Goal: Information Seeking & Learning: Find specific fact

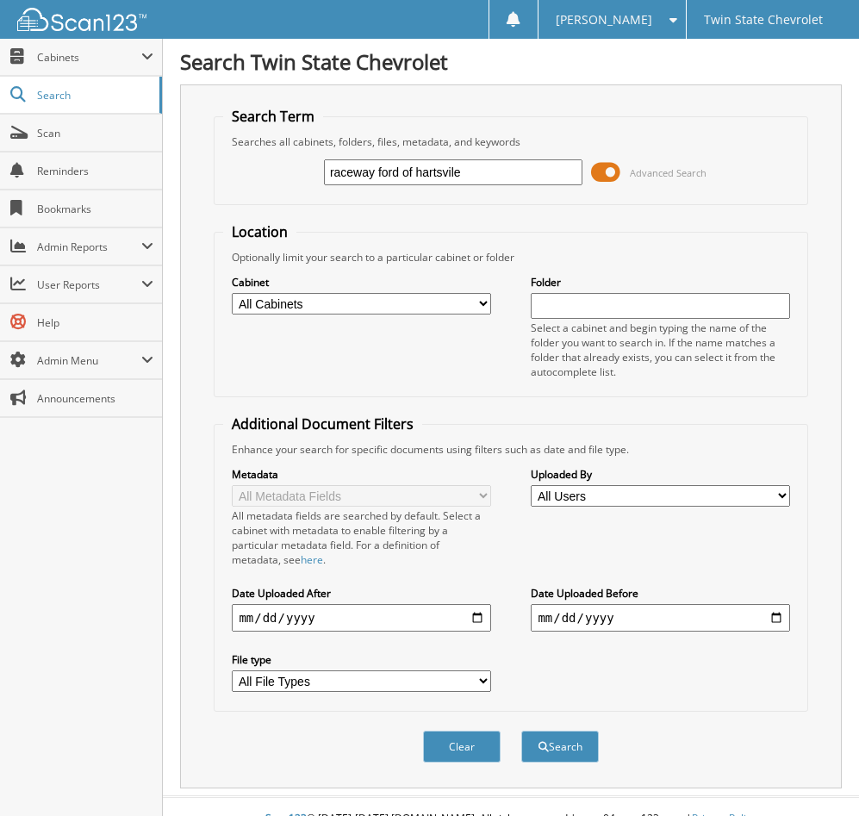
type input "raceway ford of hartsvile"
click at [521, 731] on button "Search" at bounding box center [560, 747] width 78 height 32
click at [596, 168] on span at bounding box center [605, 172] width 29 height 26
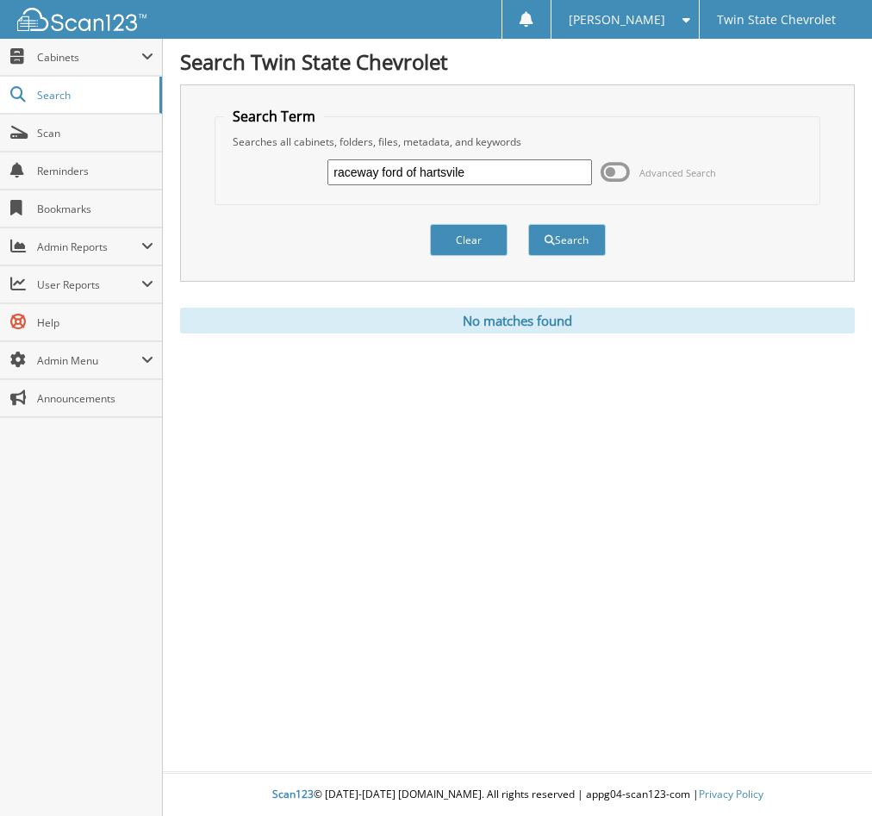
drag, startPoint x: 509, startPoint y: 175, endPoint x: 408, endPoint y: 176, distance: 100.8
click at [408, 176] on input "raceway ford of hartsvile" at bounding box center [460, 172] width 264 height 26
type input "raceway ford"
click at [565, 234] on button "Search" at bounding box center [567, 240] width 78 height 32
